Goal: Task Accomplishment & Management: Manage account settings

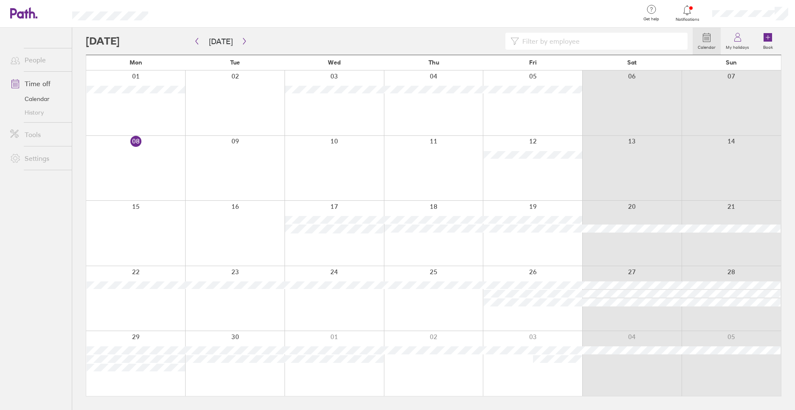
click at [249, 40] on div at bounding box center [389, 41] width 607 height 17
click at [244, 38] on icon "button" at bounding box center [244, 41] width 6 height 7
